Goal: Information Seeking & Learning: Learn about a topic

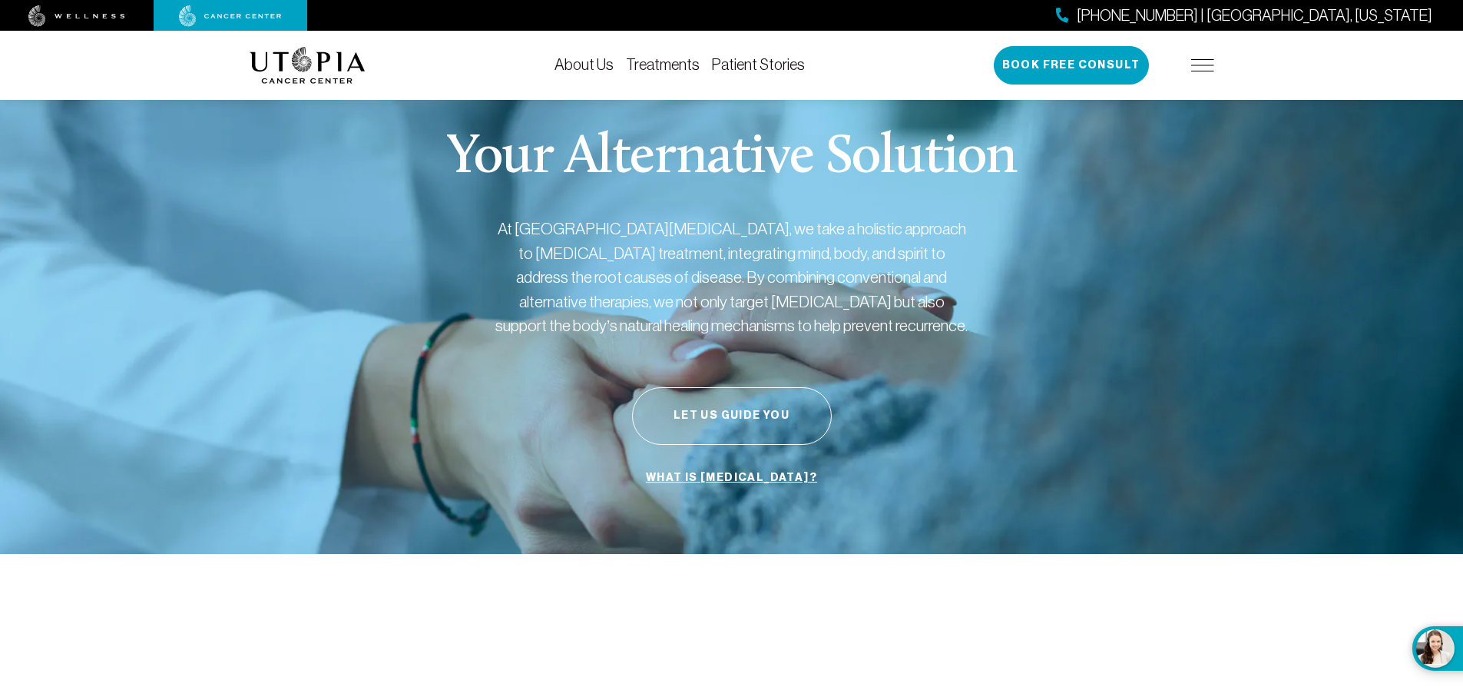
click at [675, 64] on link "Treatments" at bounding box center [663, 64] width 74 height 17
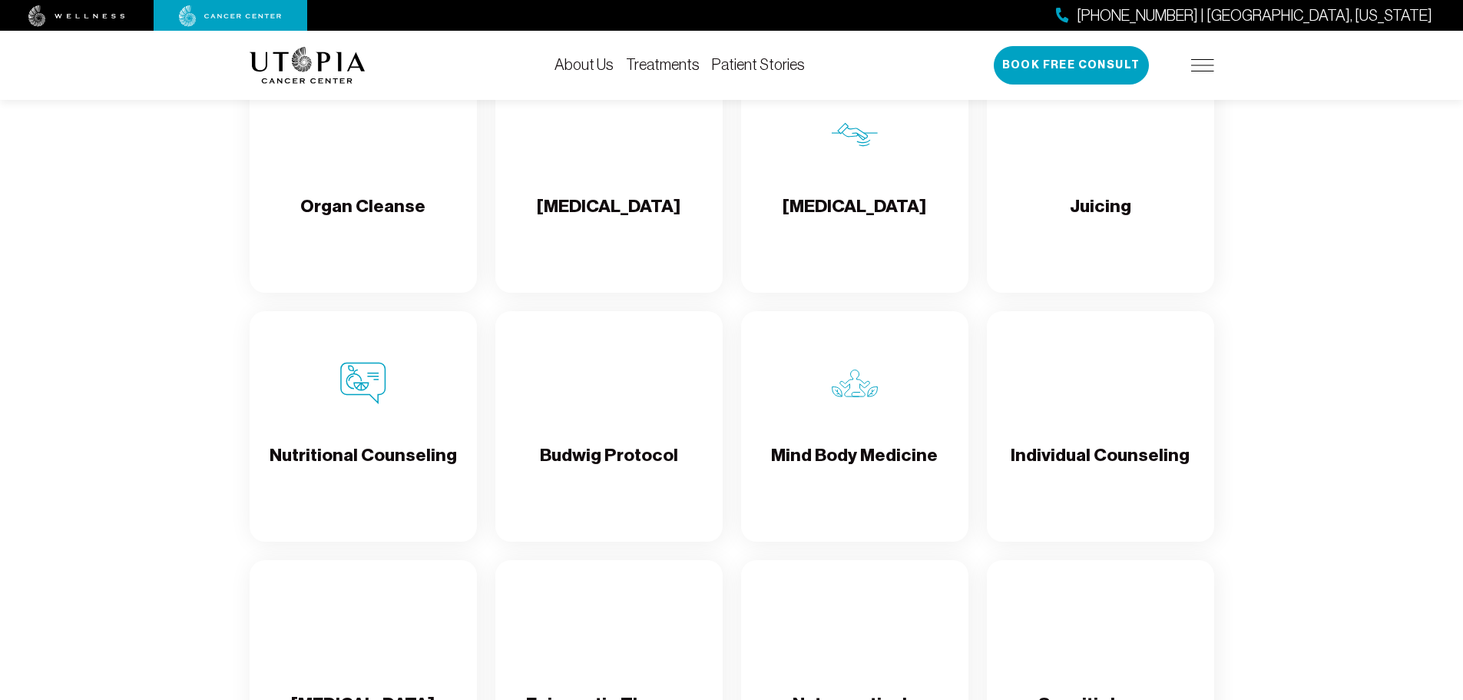
scroll to position [2209, 0]
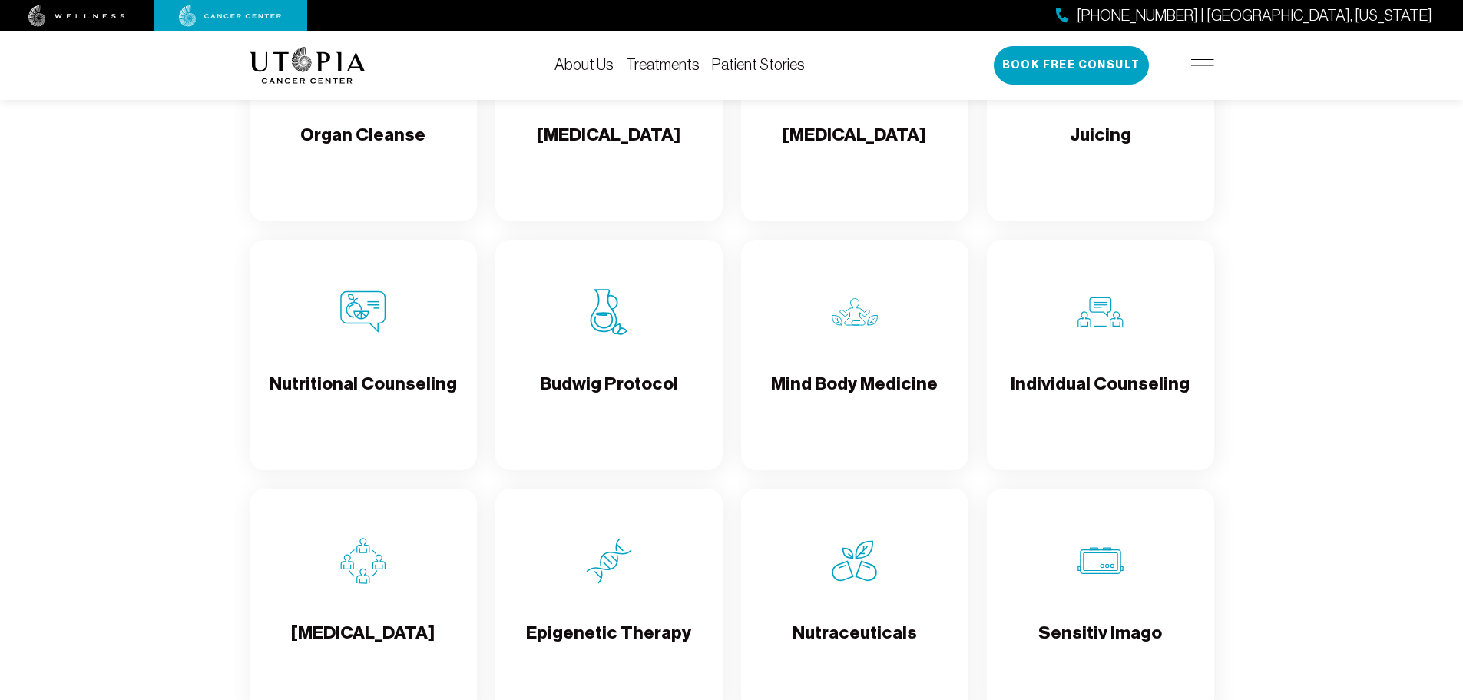
click at [617, 370] on div "Budwig Protocol" at bounding box center [608, 355] width 227 height 230
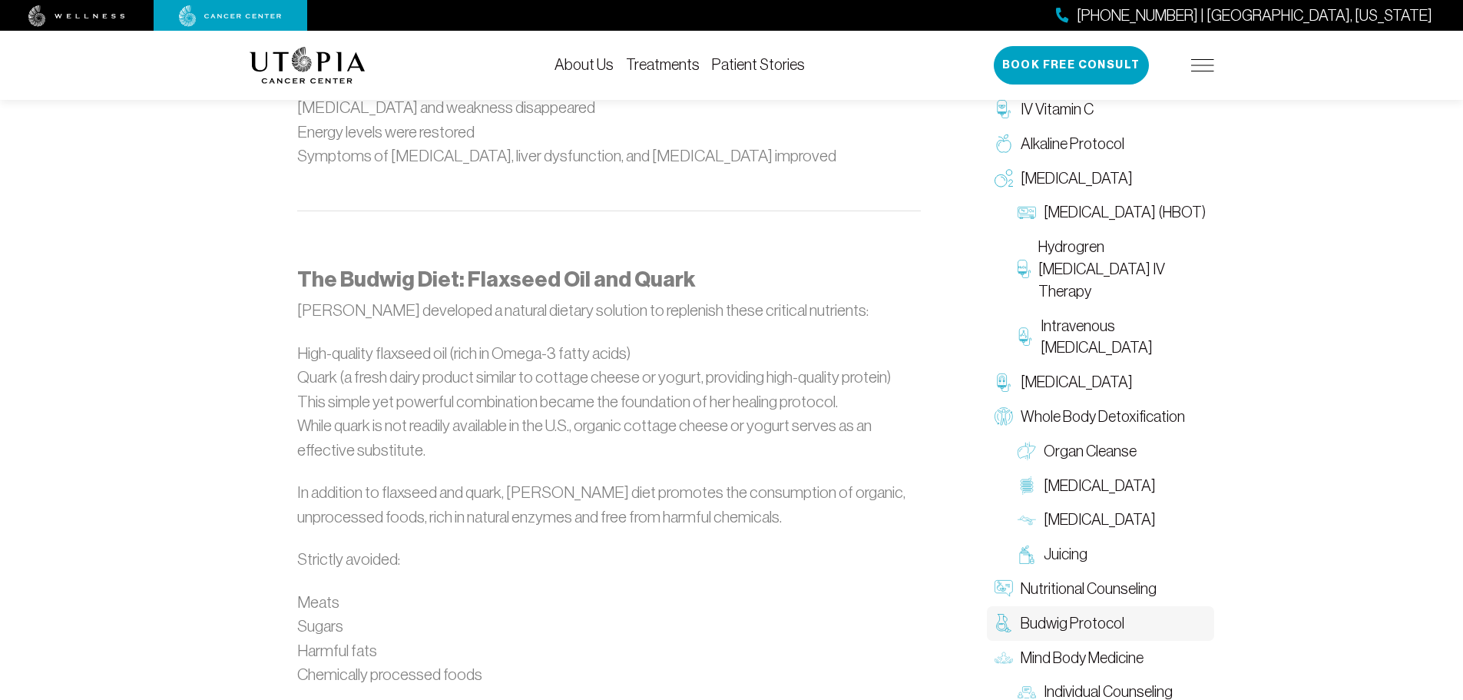
scroll to position [1415, 0]
click at [118, 437] on div "Budwig Protocol A good diet will not only help the non-cancerous cells it can a…" at bounding box center [731, 441] width 1463 height 3573
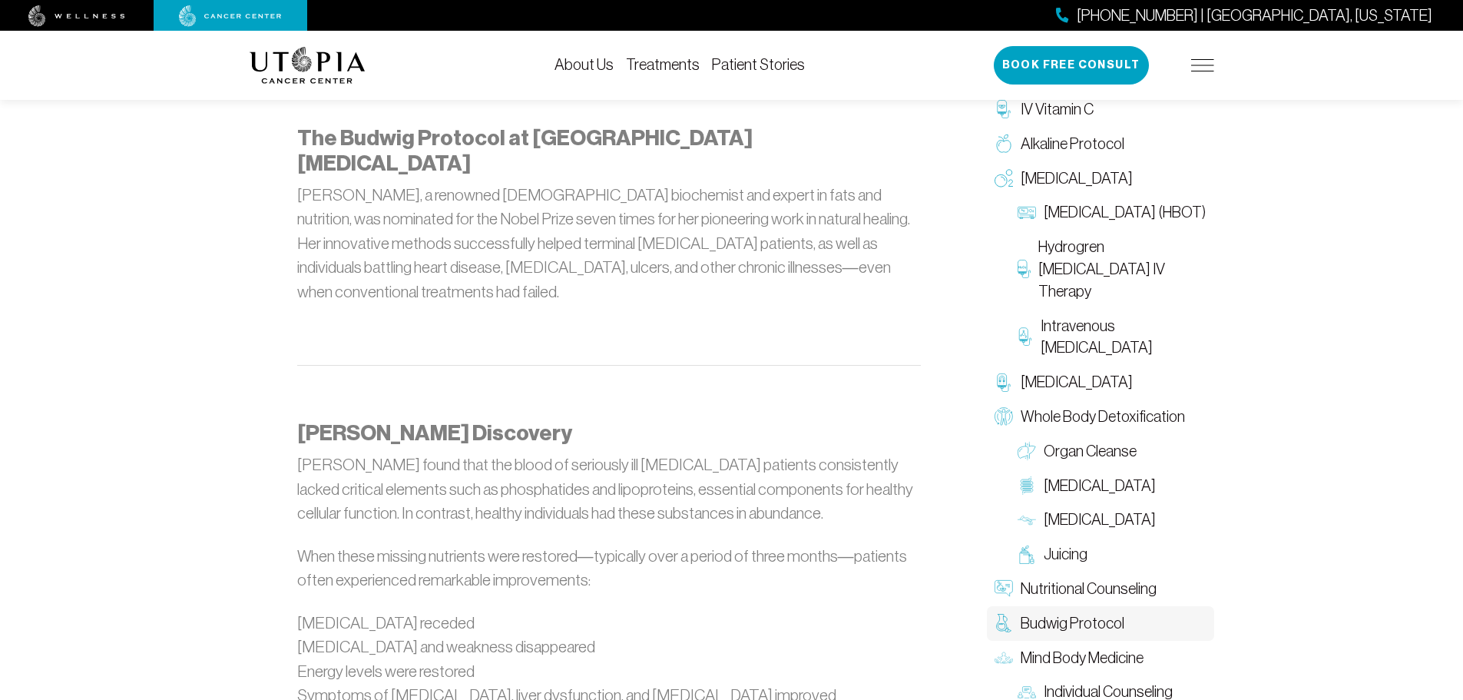
scroll to position [869, 0]
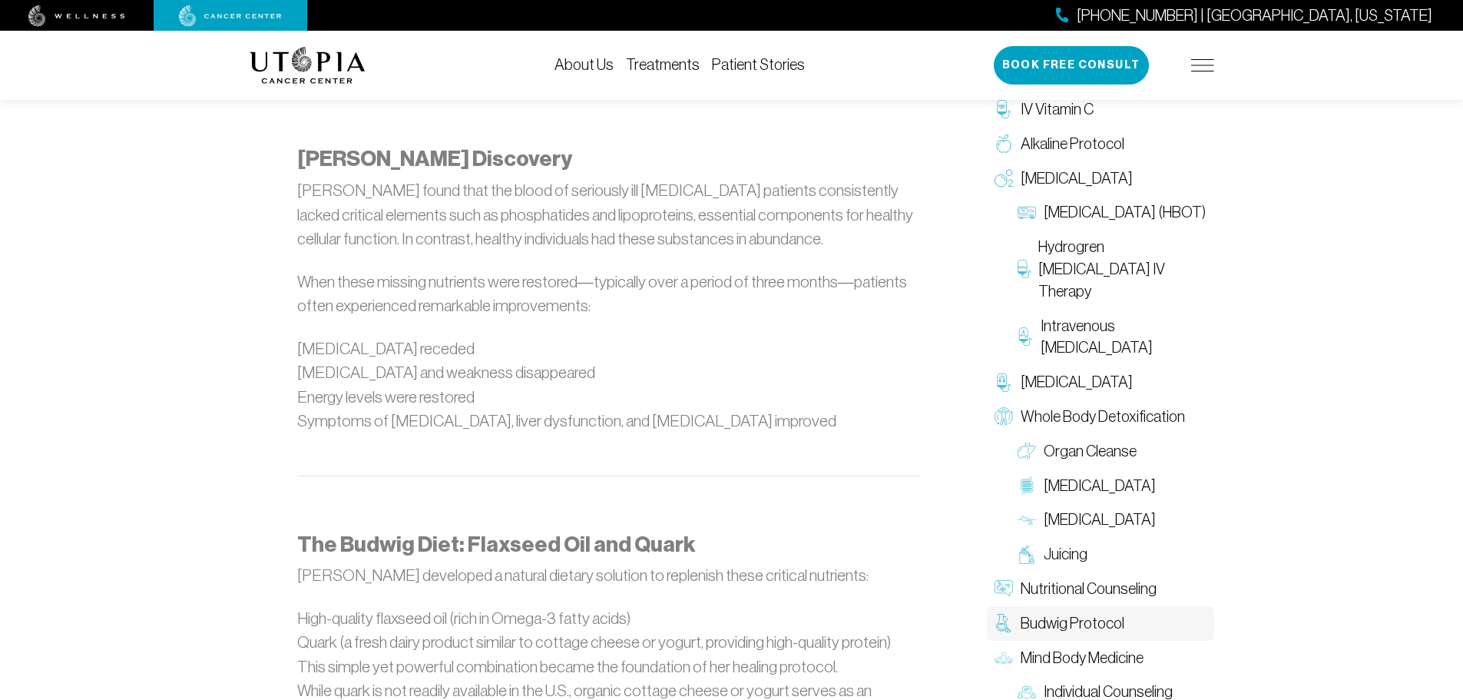
scroll to position [1150, 0]
